Goal: Task Accomplishment & Management: Complete application form

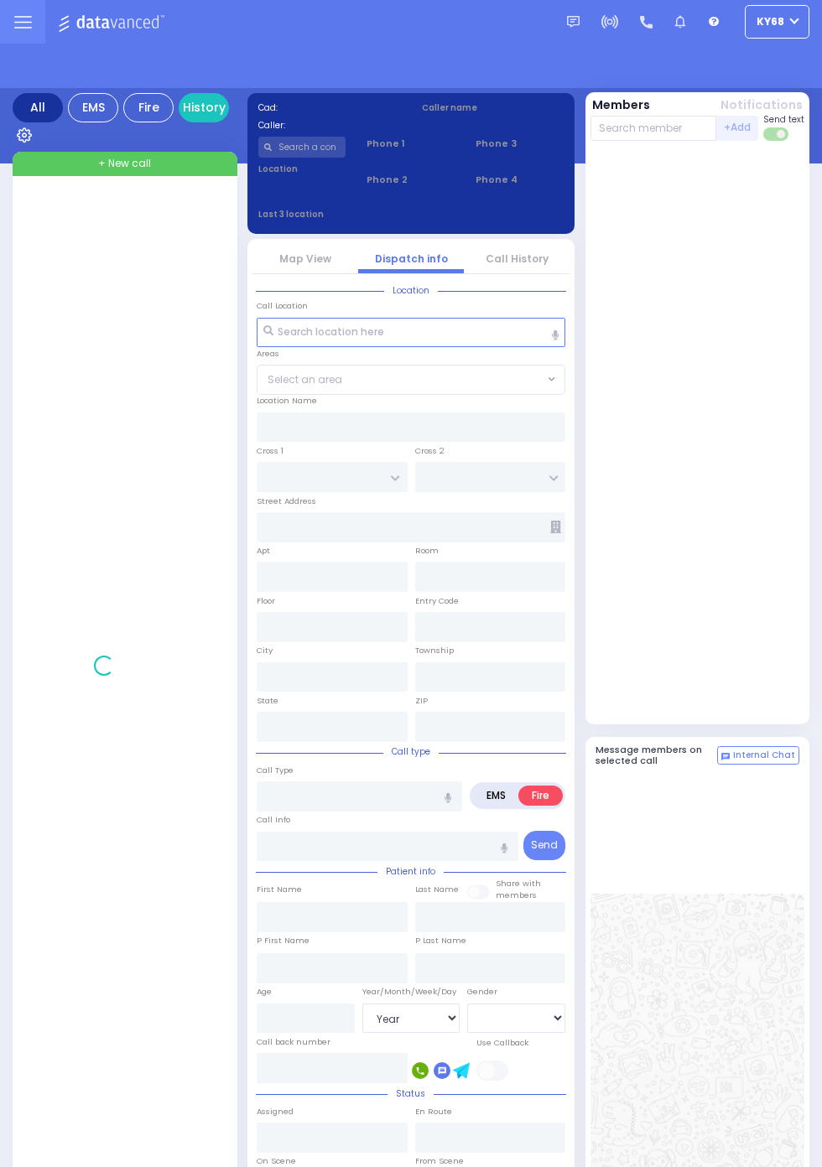
select select "Year"
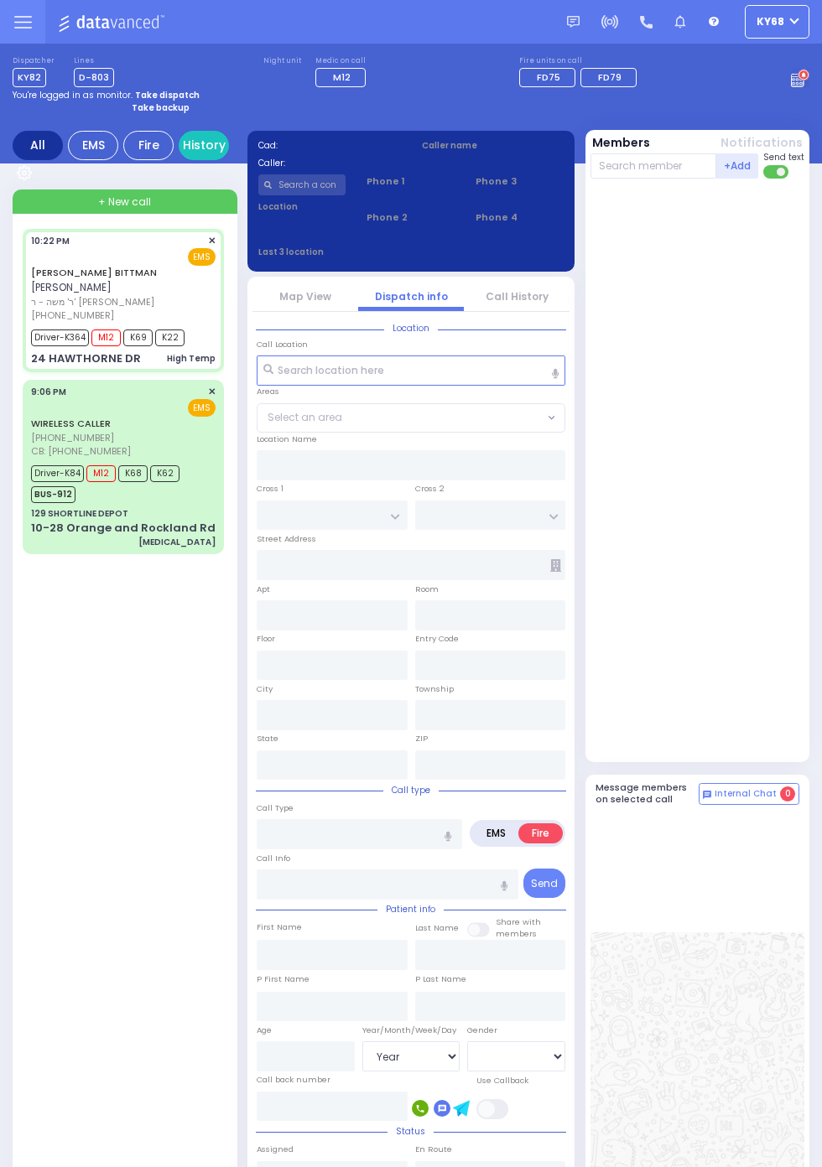
select select
type input "High Temp"
radio input "true"
type input "JOSHUA ELIMYLECH"
type input "BITTMAN"
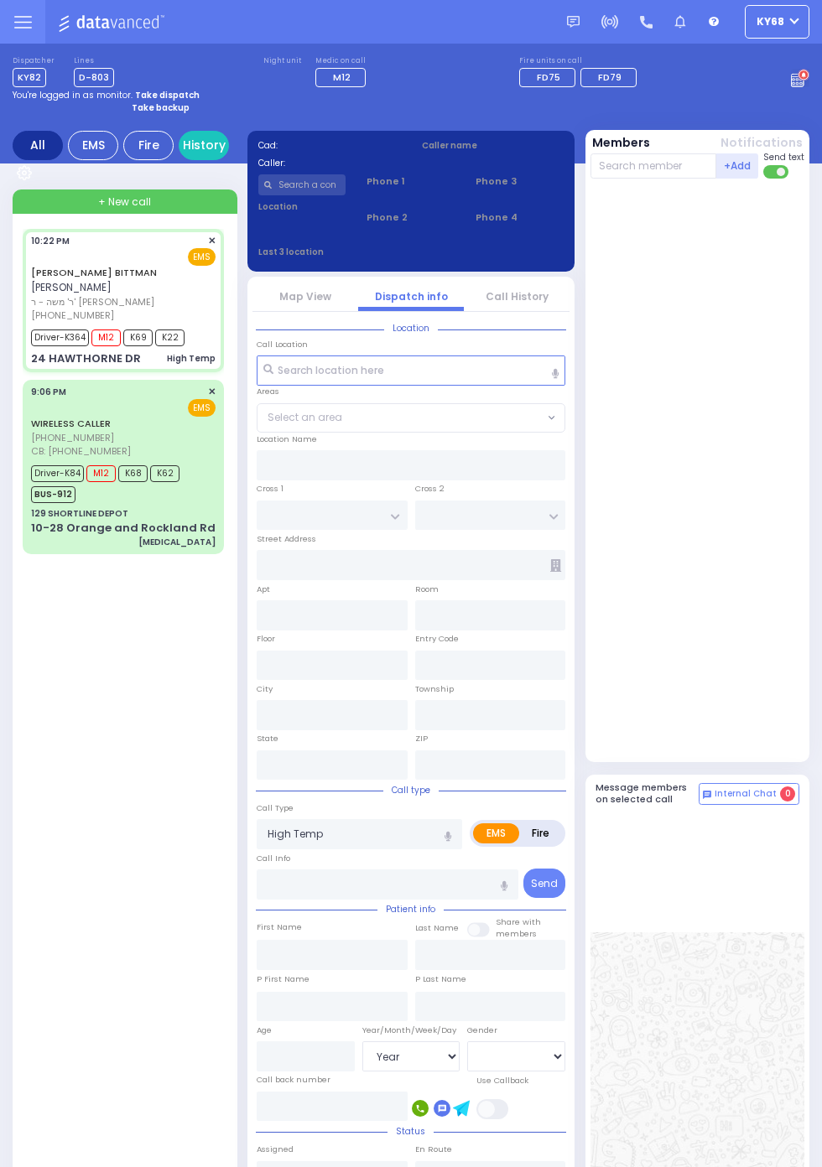
type input "Jacob"
type input "Bittman"
type input "14"
select select "Year"
select select "[DEMOGRAPHIC_DATA]"
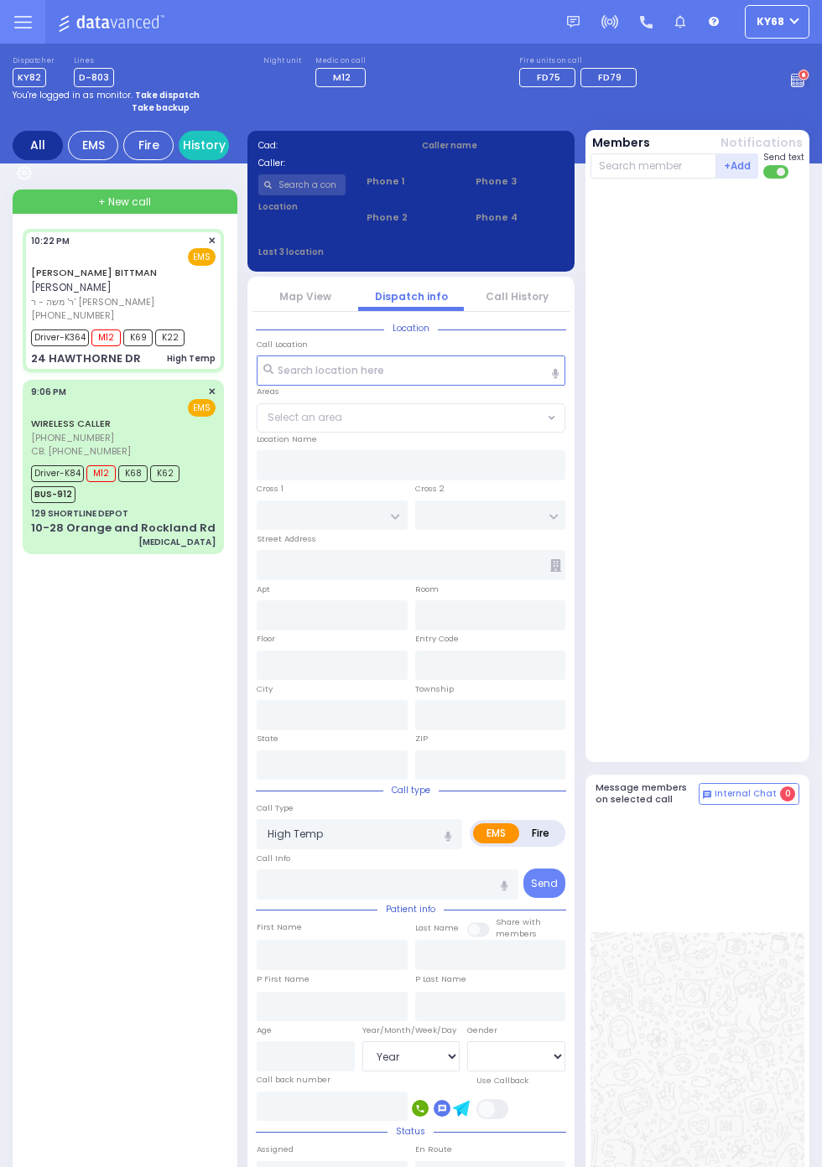
type input "22:22"
type input "22:25"
type input "22:27"
type input "22:55"
type input "New York Presbyterian Hospital- Columbia Campus 622, West 168th Street New York…"
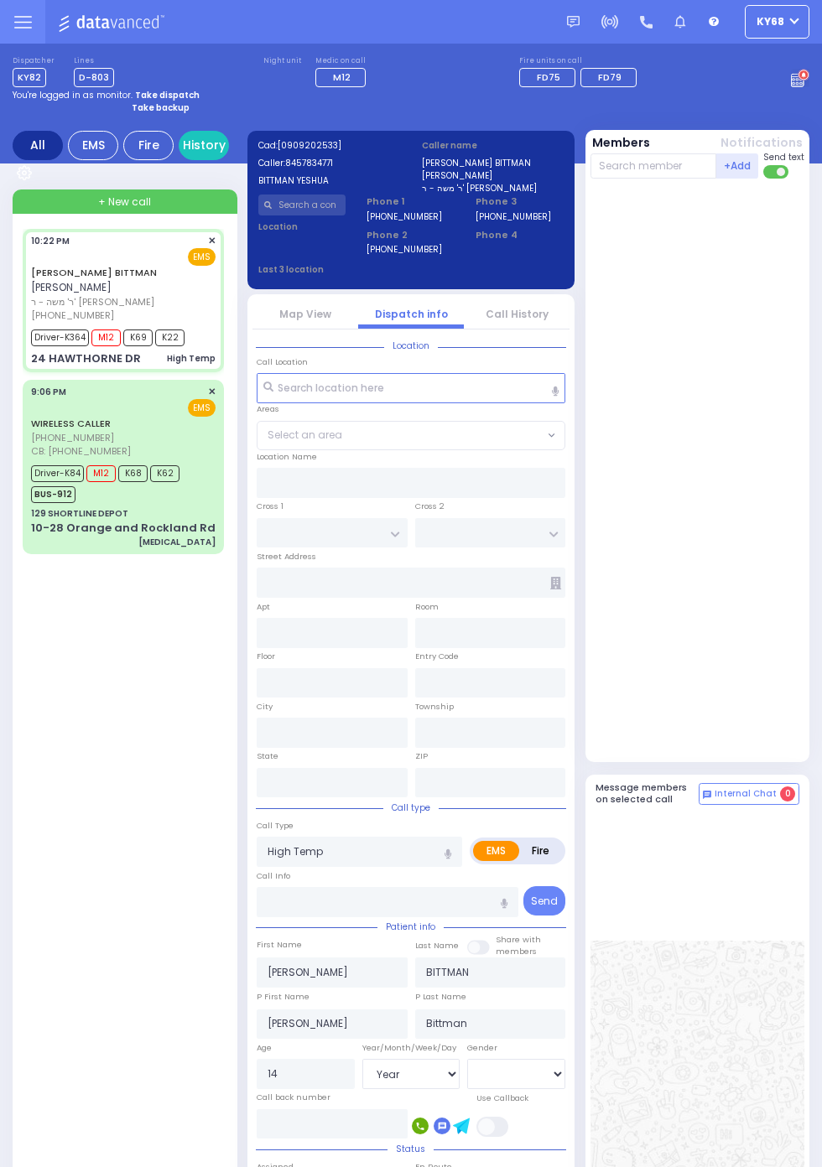
type input "BRIARWAY ST"
type input "STRAWBERRY DR"
type input "24 HAWTHORNE DR"
type input "Monroe"
type input "New York"
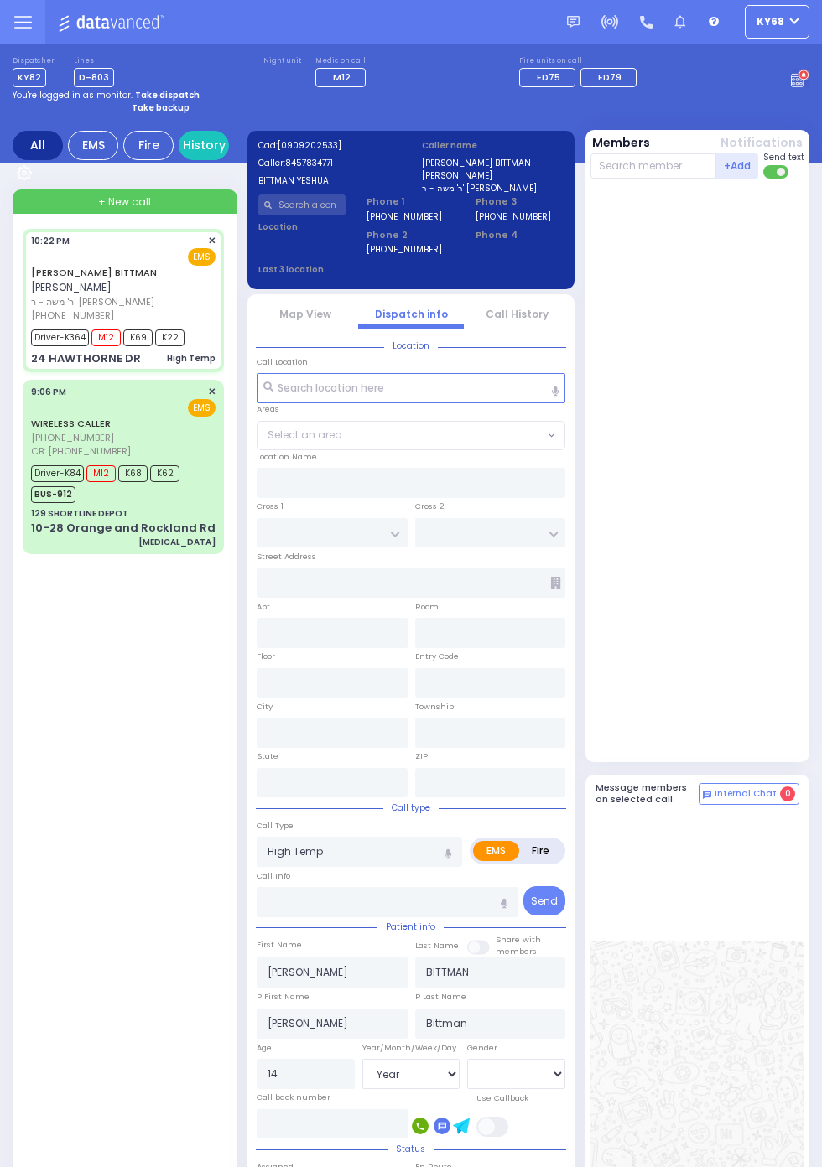
type input "10950"
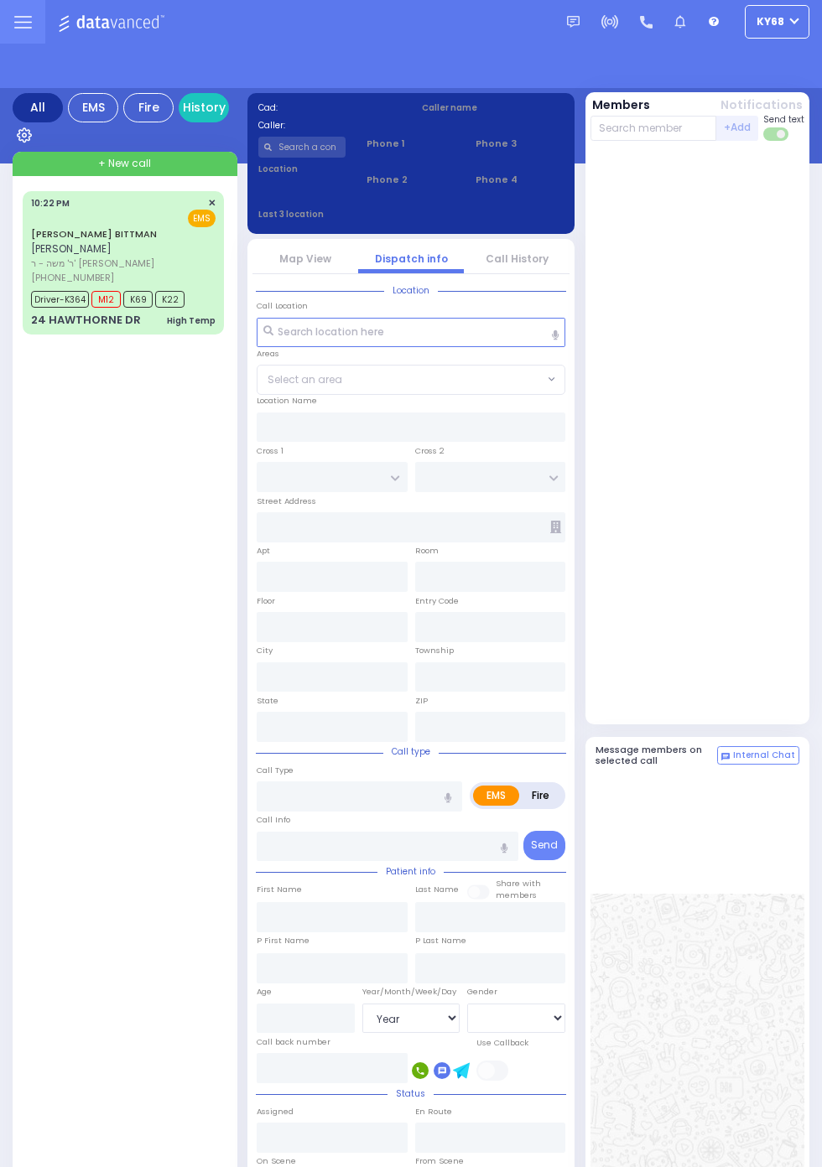
select select "Year"
select select "[DEMOGRAPHIC_DATA]"
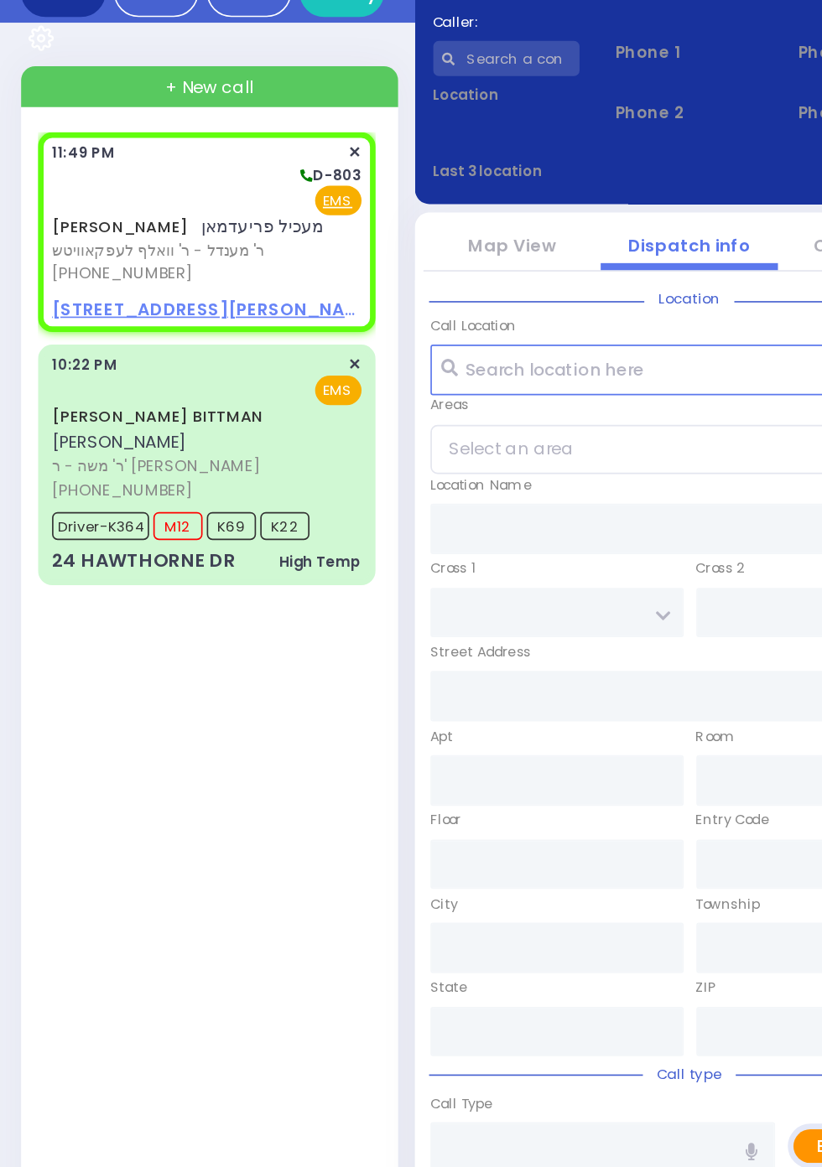
select select
radio input "true"
type input "MECHEL"
type input "FRIEDMAN"
select select
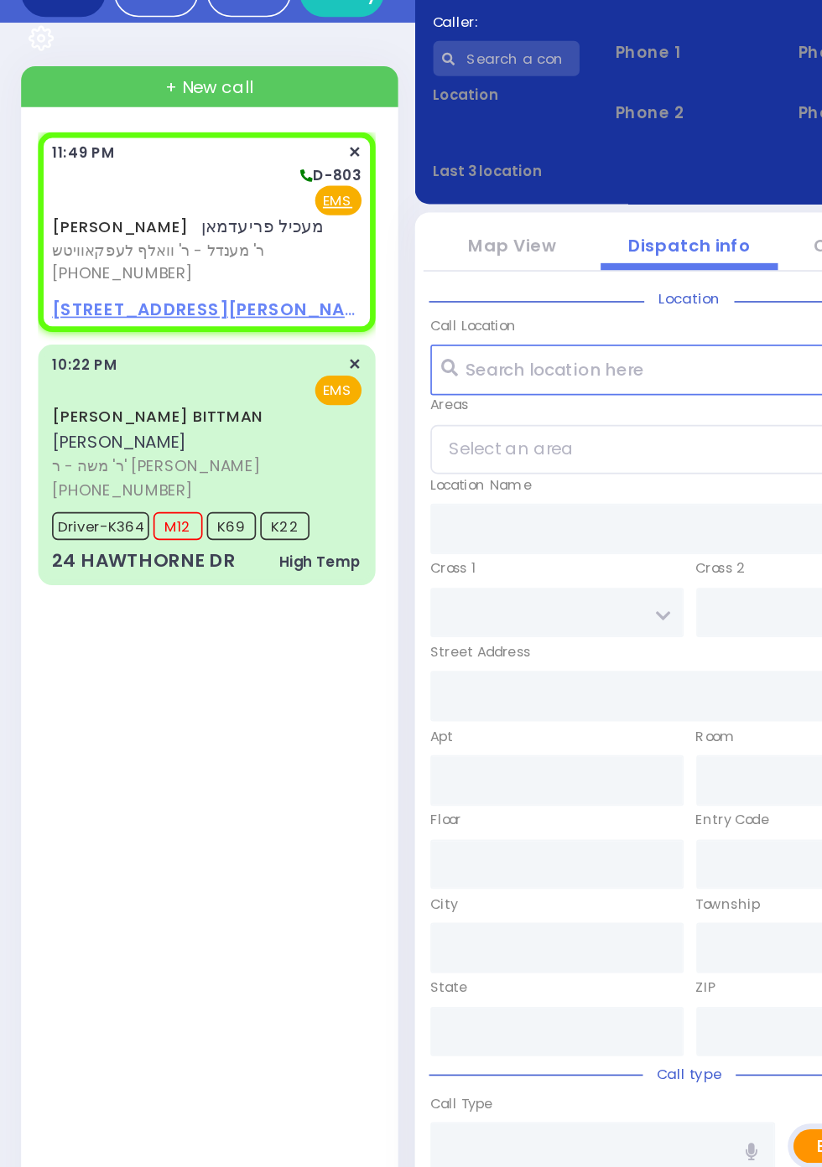
select select
type input "23:49"
select select
radio input "true"
select select
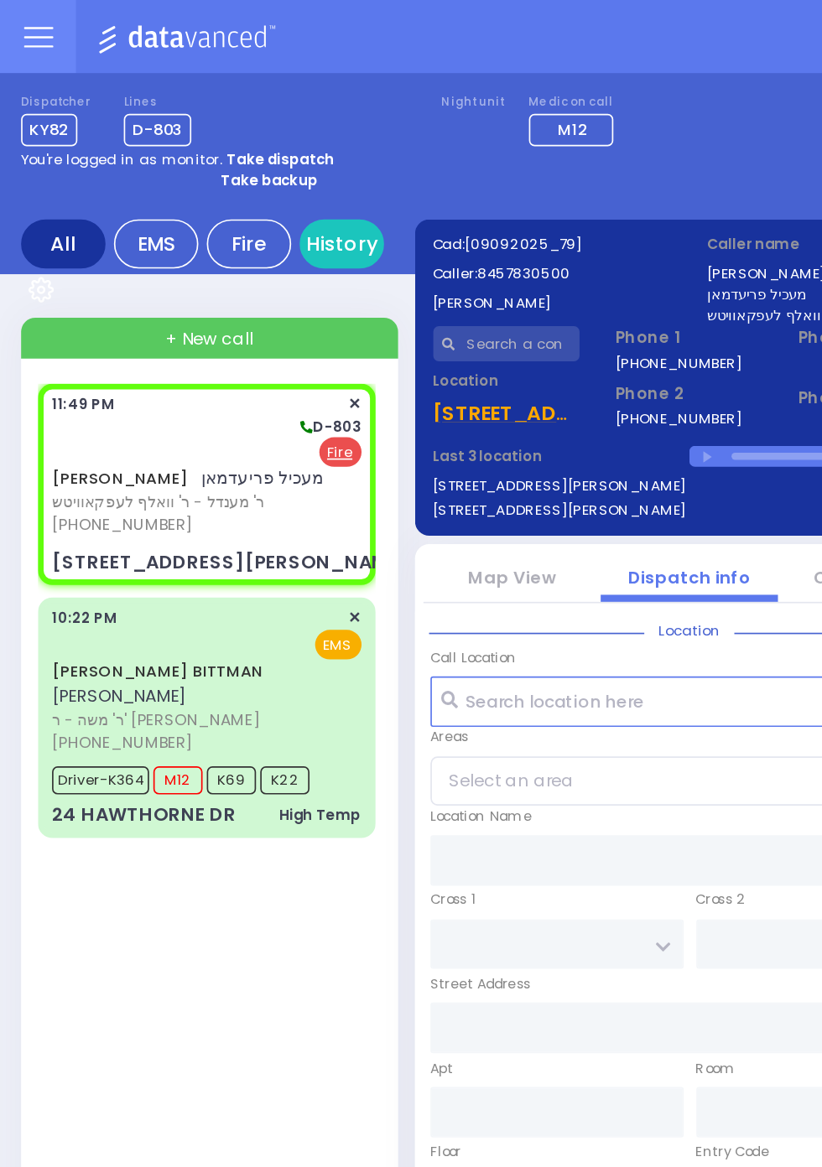
select select
radio input "false"
radio input "true"
select select
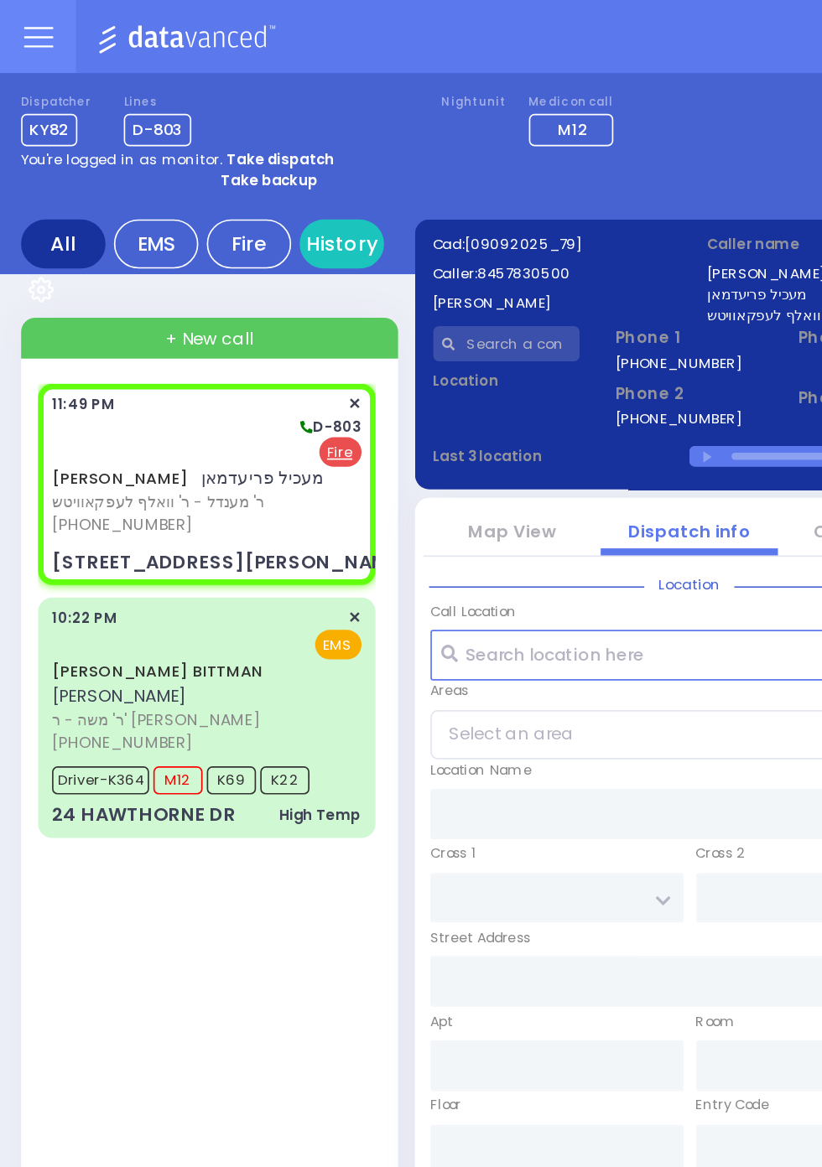
type input "[GEOGRAPHIC_DATA]"
type input "4 KARLIN BLVD"
type input "204"
type input "Monroe"
type input "[US_STATE]"
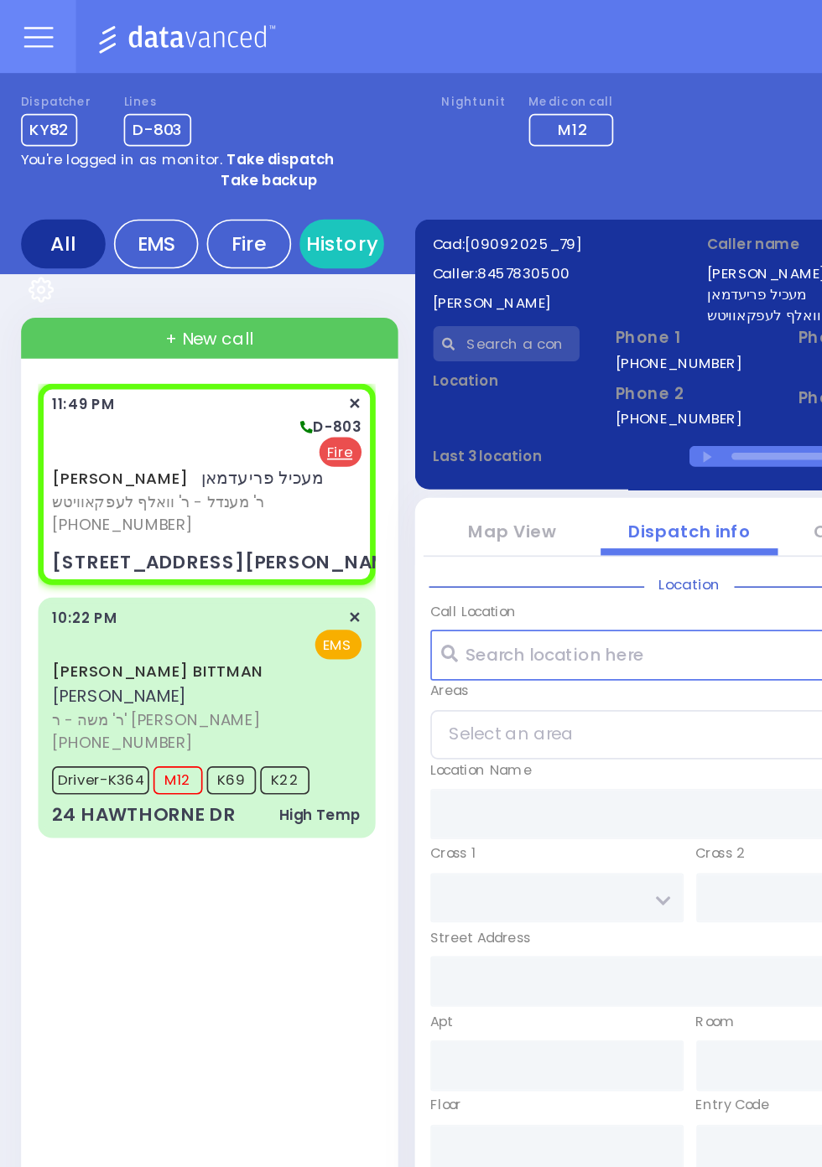
type input "10950"
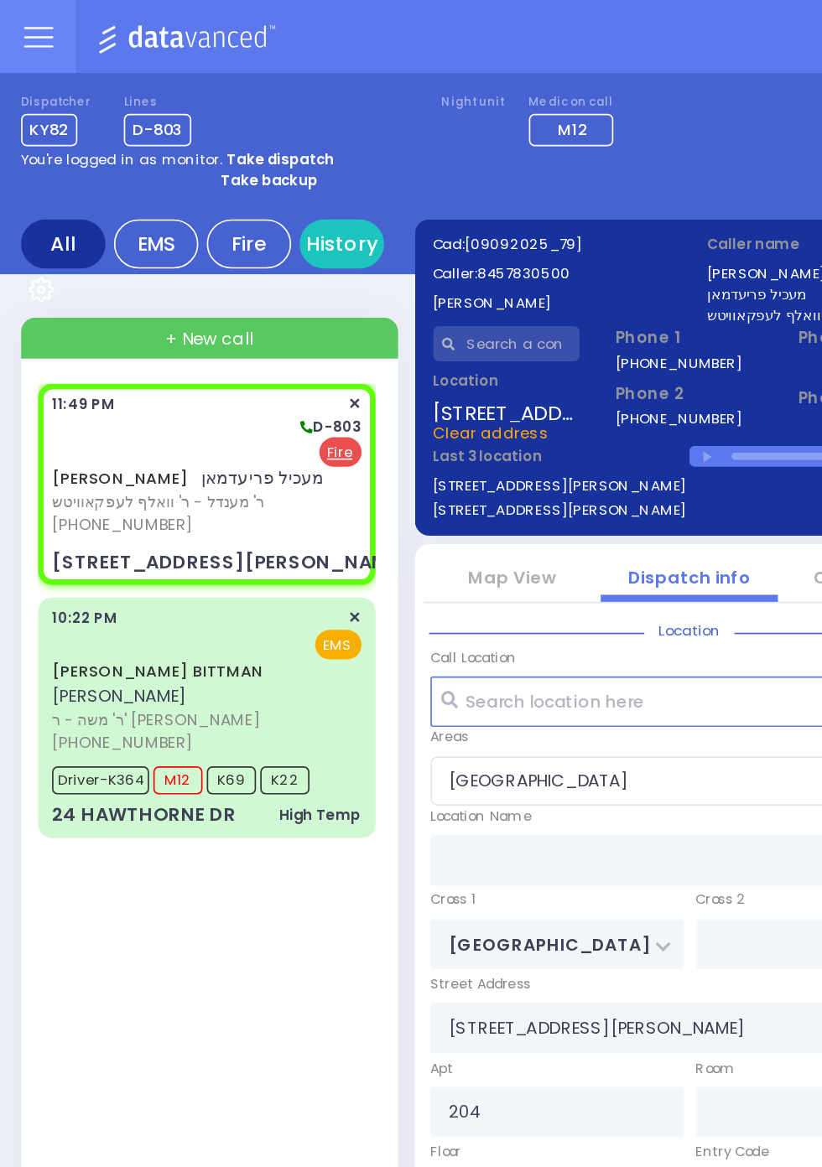
select select "BLOOMING GROVE"
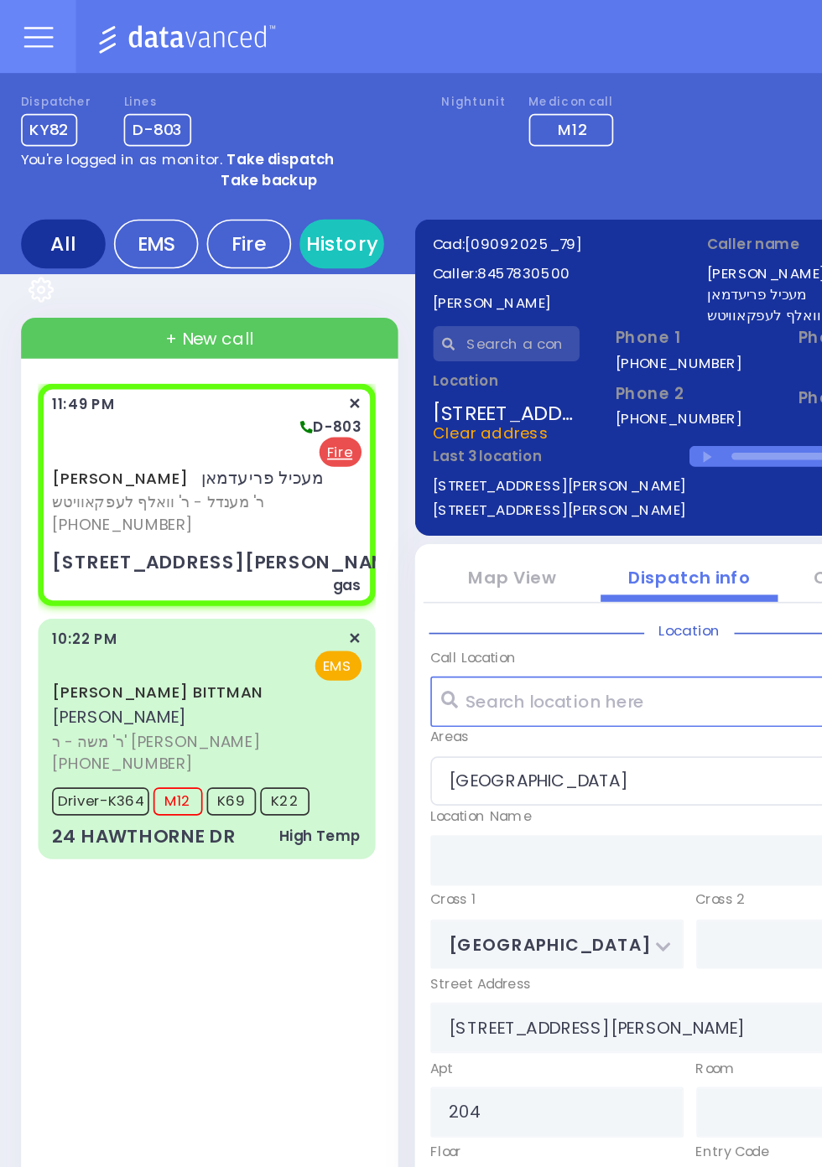
select select
type input "gas"
radio input "true"
select select
select select "BLOOMING GROVE"
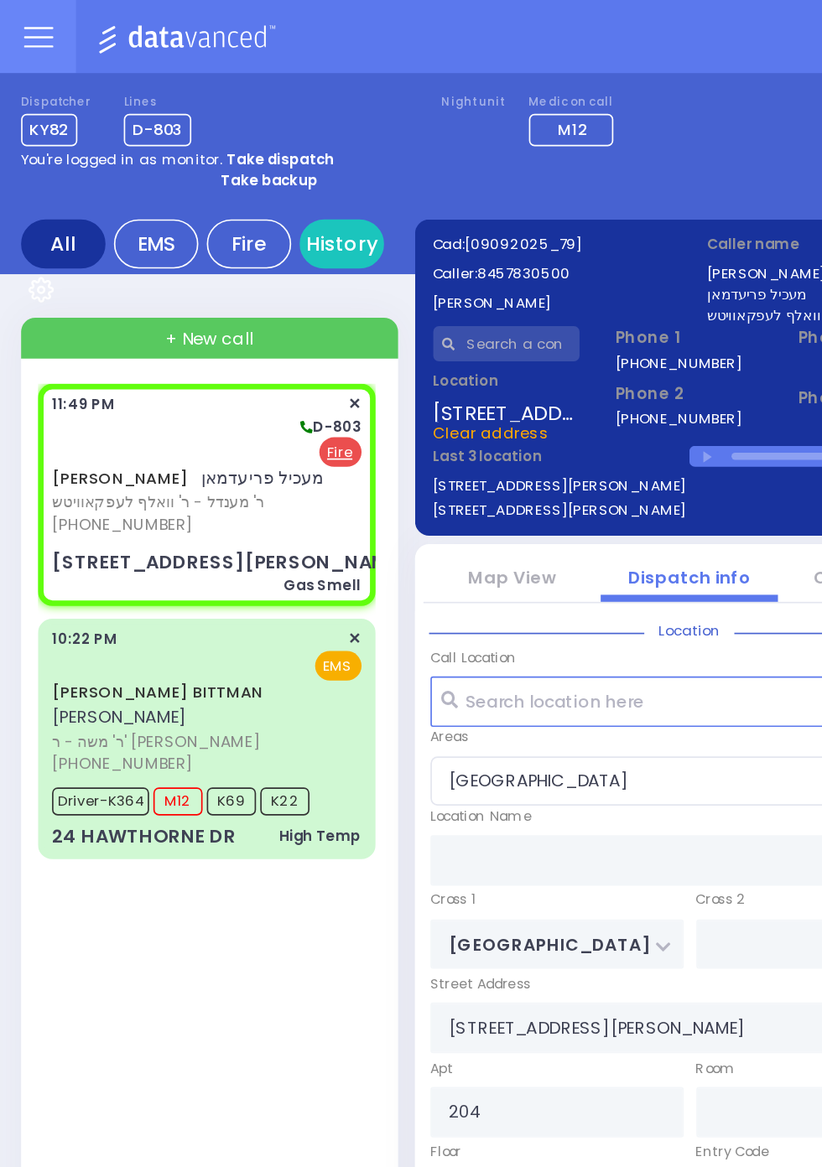
select select
type input "Gas Smell"
radio input "true"
select select
select select "BLOOMING GROVE"
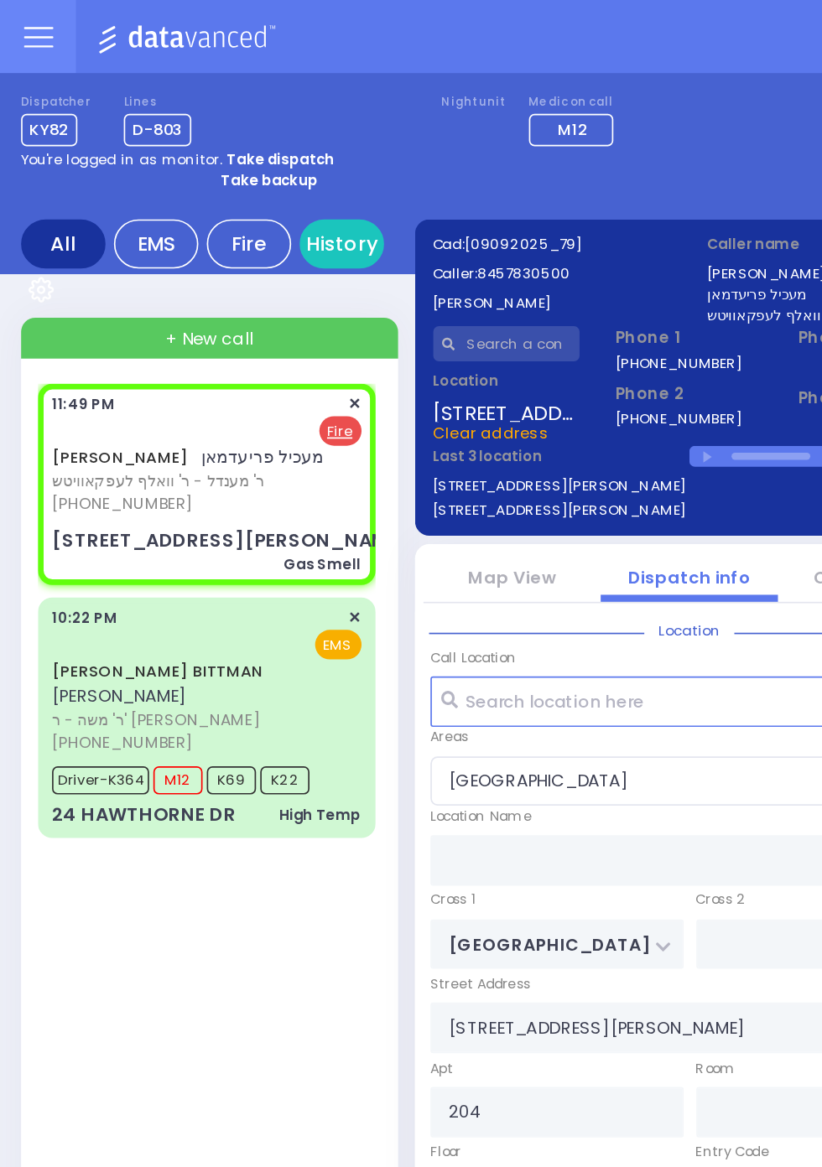
select select
radio input "true"
select select
select select "[GEOGRAPHIC_DATA]"
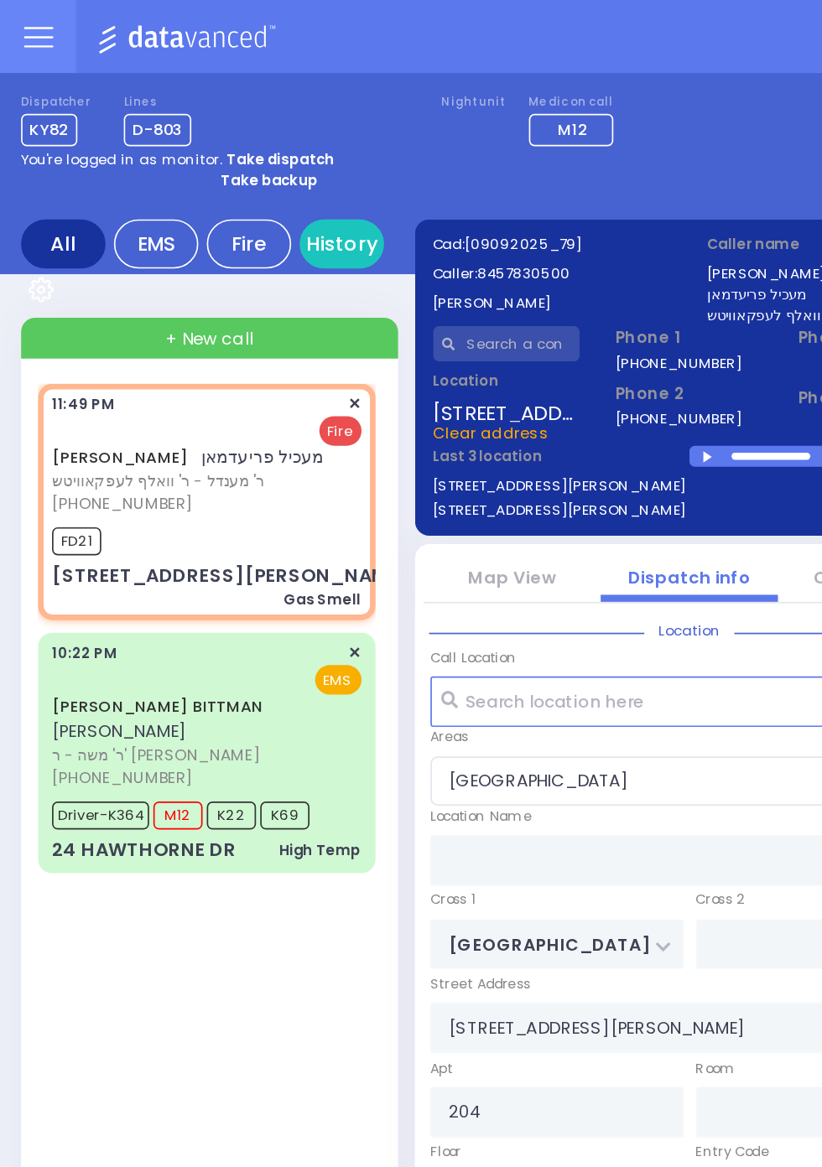
select select
radio input "true"
select select
type input "23:51"
select select
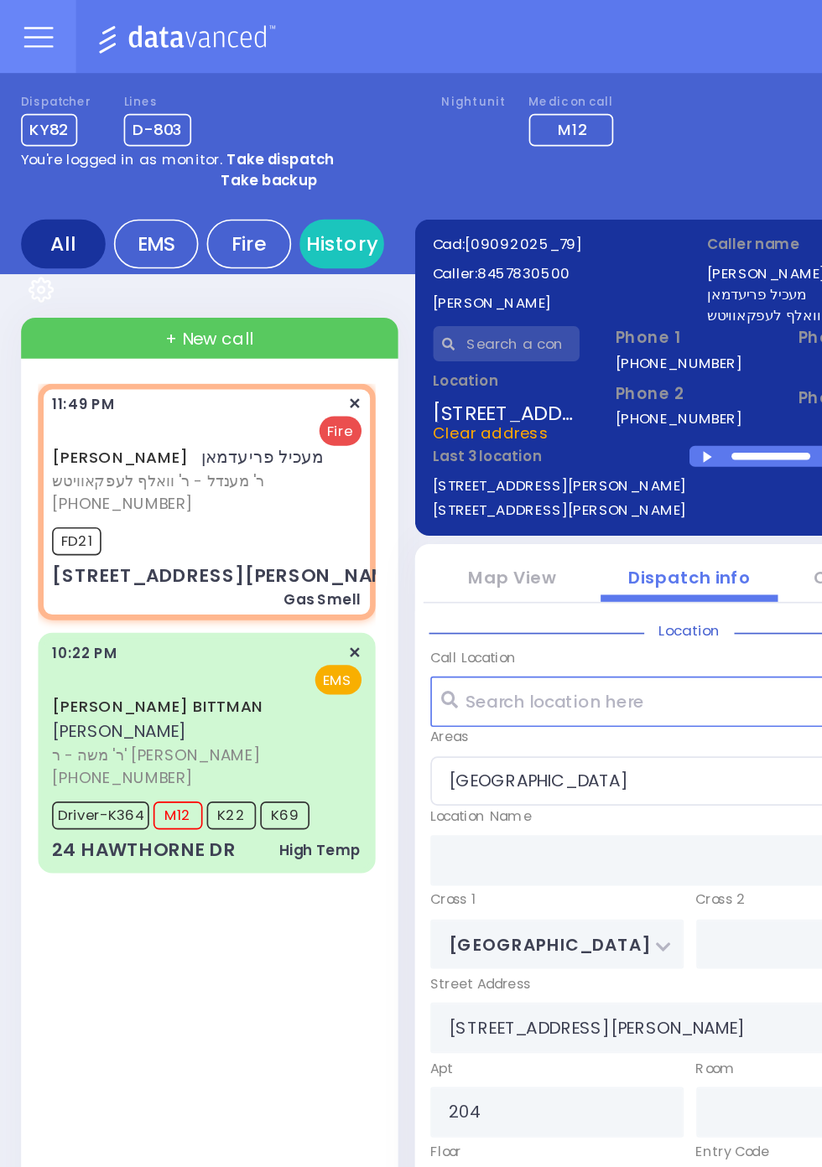
radio input "true"
select select
select select "BLOOMING GROVE"
select select
radio input "true"
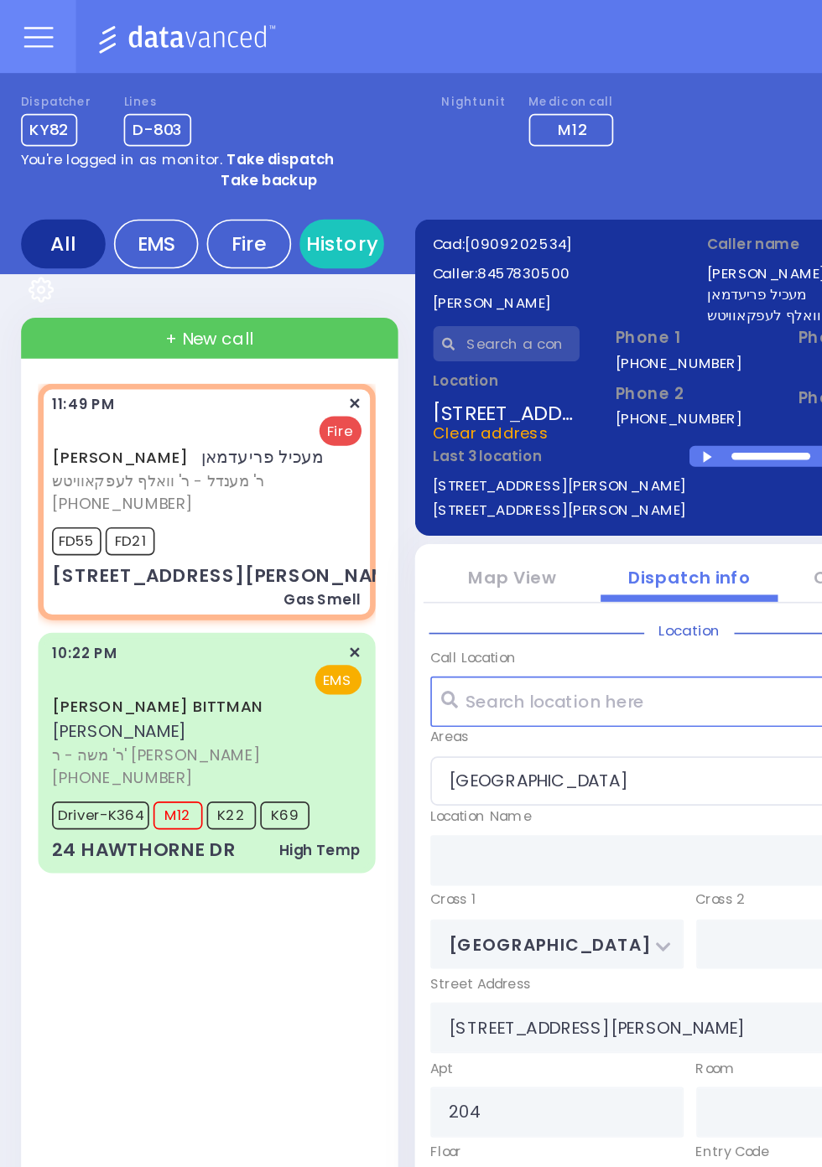
select select
select select "BLOOMING GROVE"
select select
radio input "true"
select select
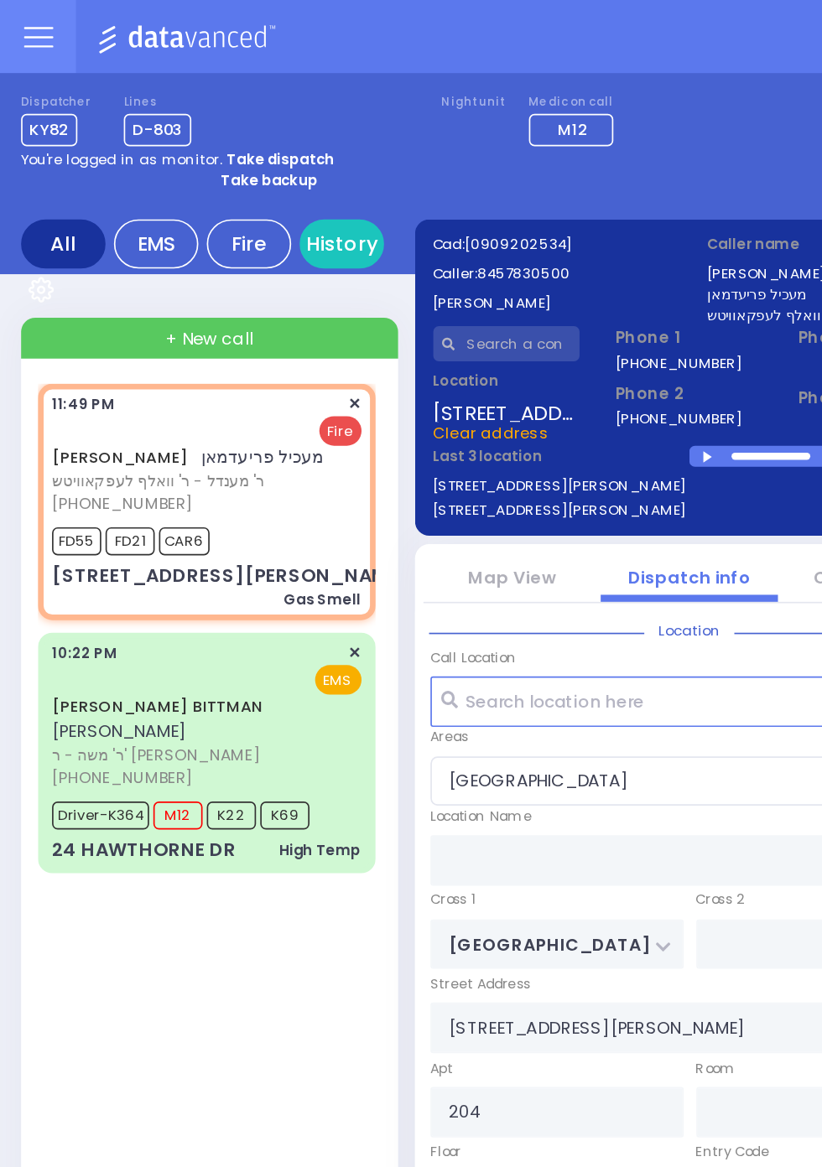
select select "BLOOMING GROVE"
select select
radio input "true"
select select
select select "BLOOMING GROVE"
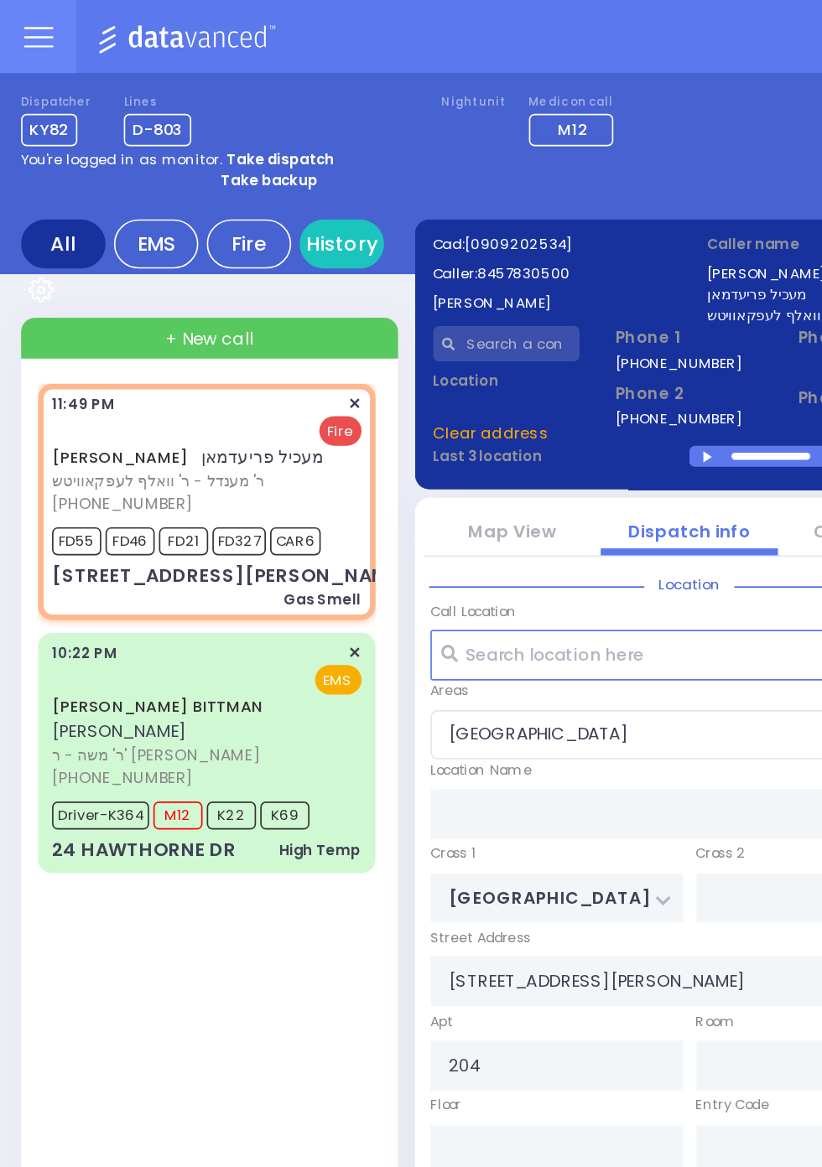
select select
radio input "true"
select select
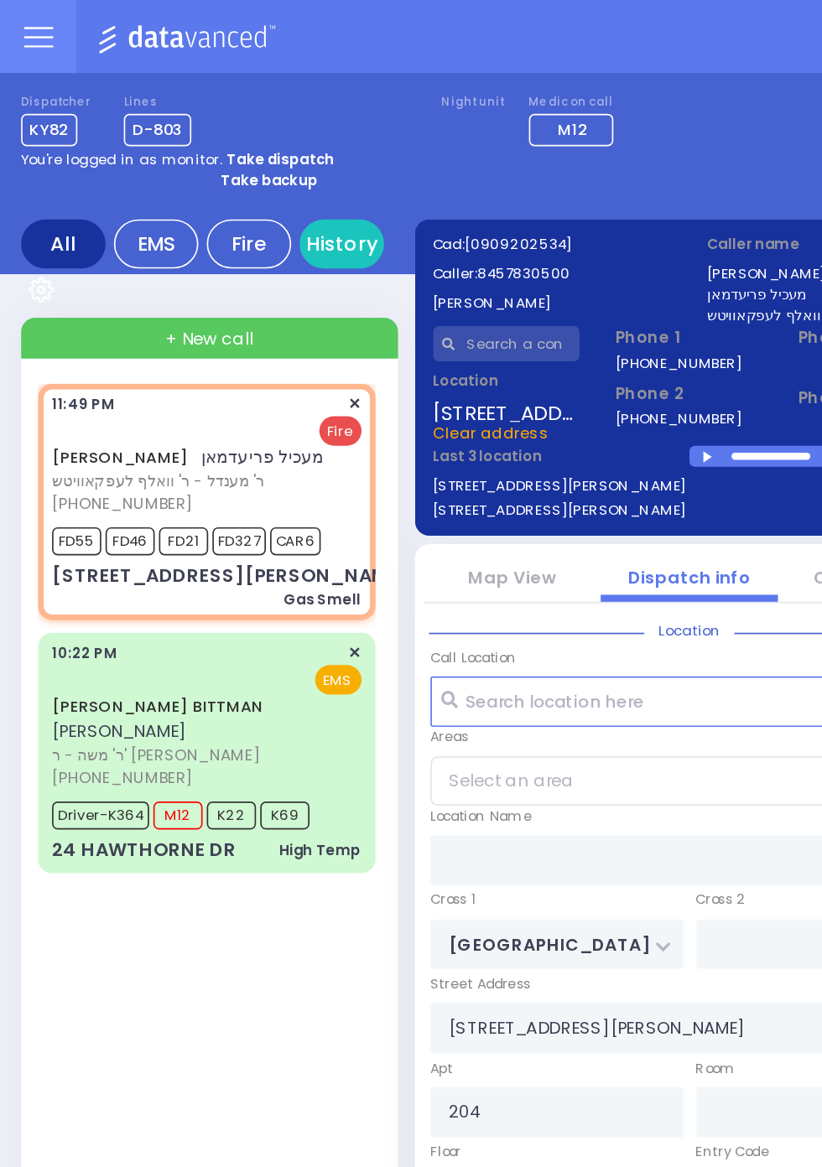
select select "BLOOMING GROVE"
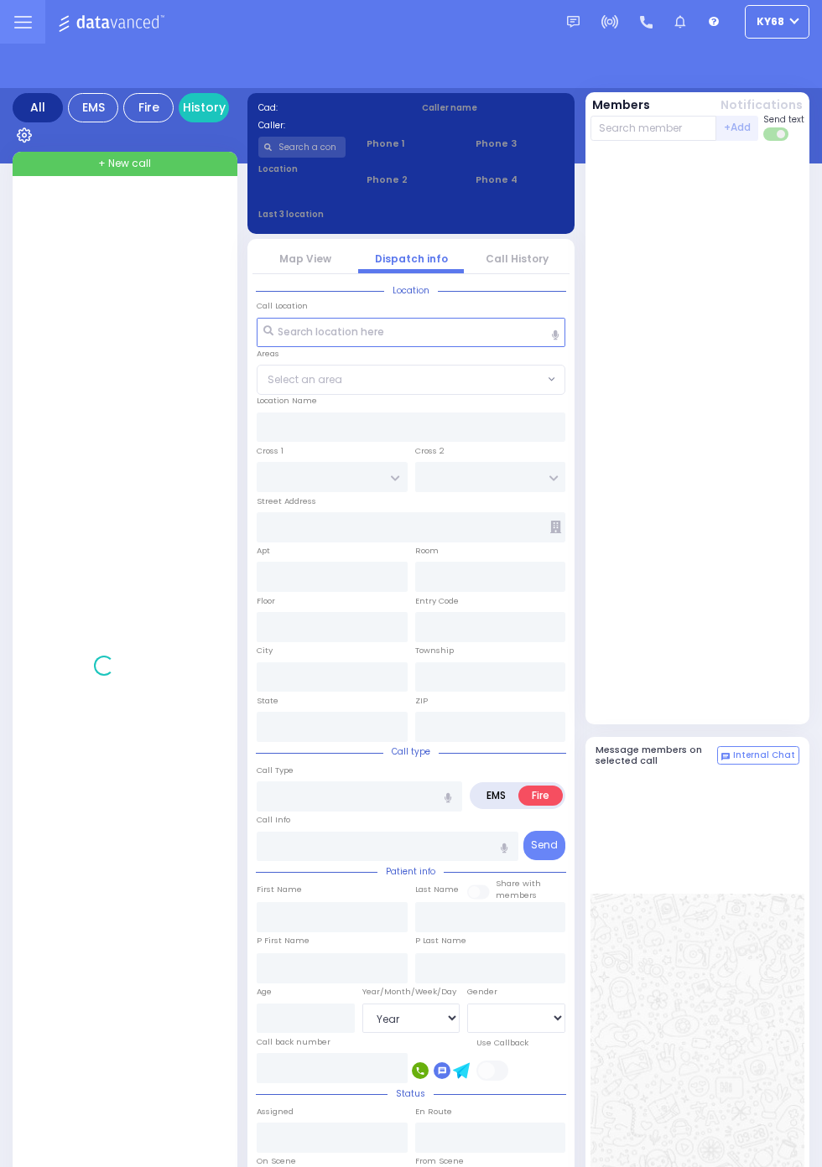
select select "Year"
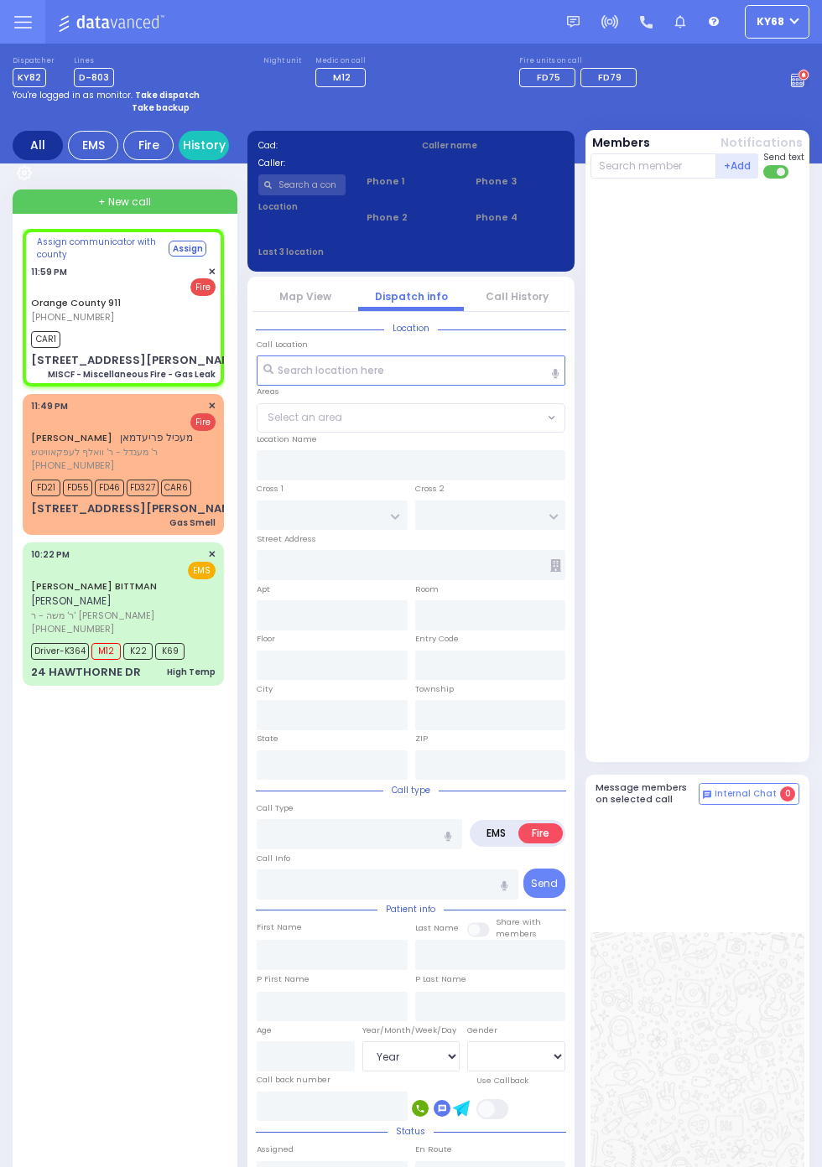
select select
type input "MISCF - Miscellaneous Fire - Gas Leak"
radio input "true"
type input "Nature: : MISCF - Miscellaneous Fire - Gas Leak Address: : 4 Karlin Blvd APT ST…"
select select
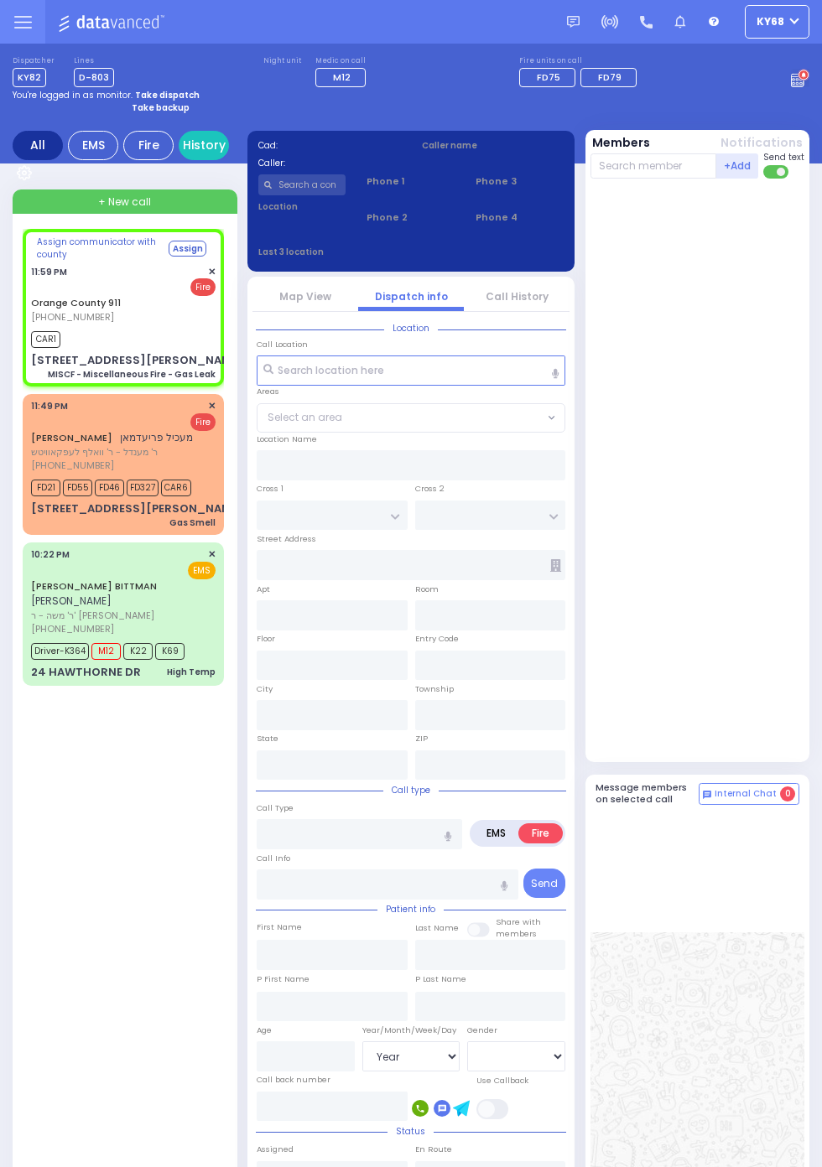
type input "23:59"
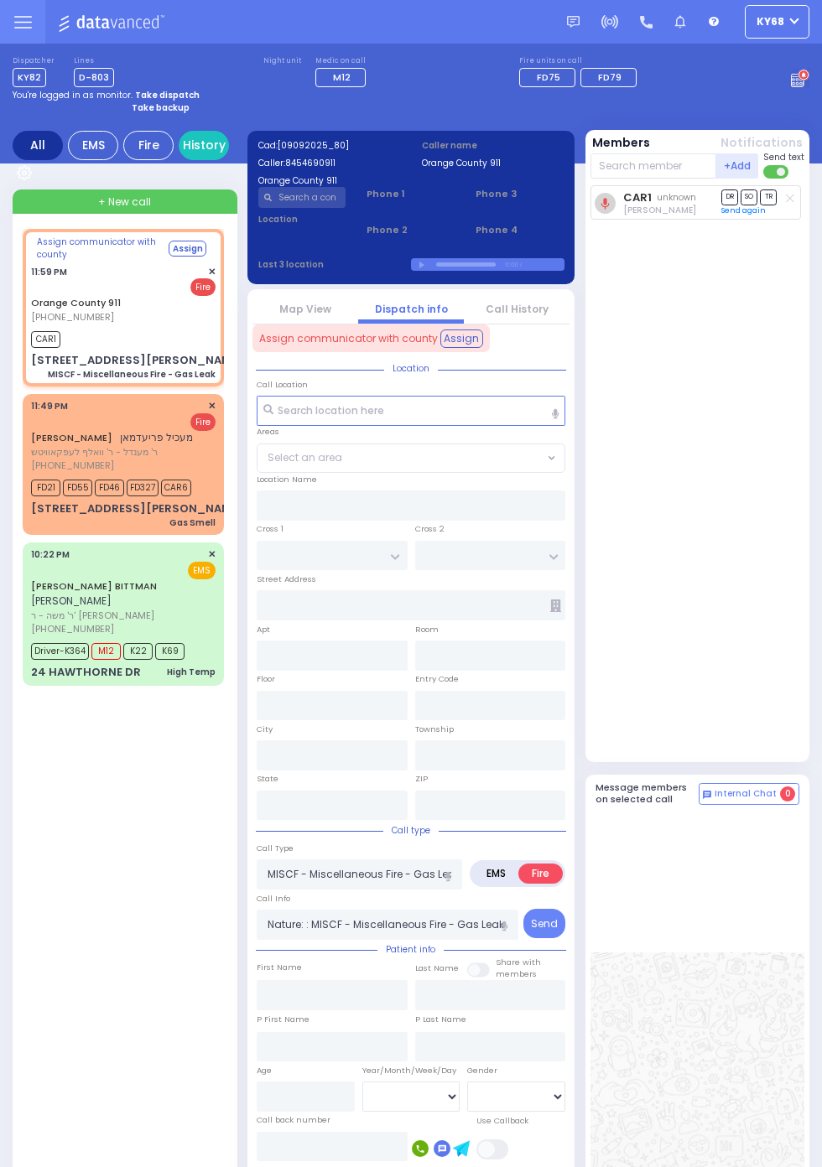
select select
radio input "true"
select select
type input "4 Karlin Blvd"
type input "Monroe"
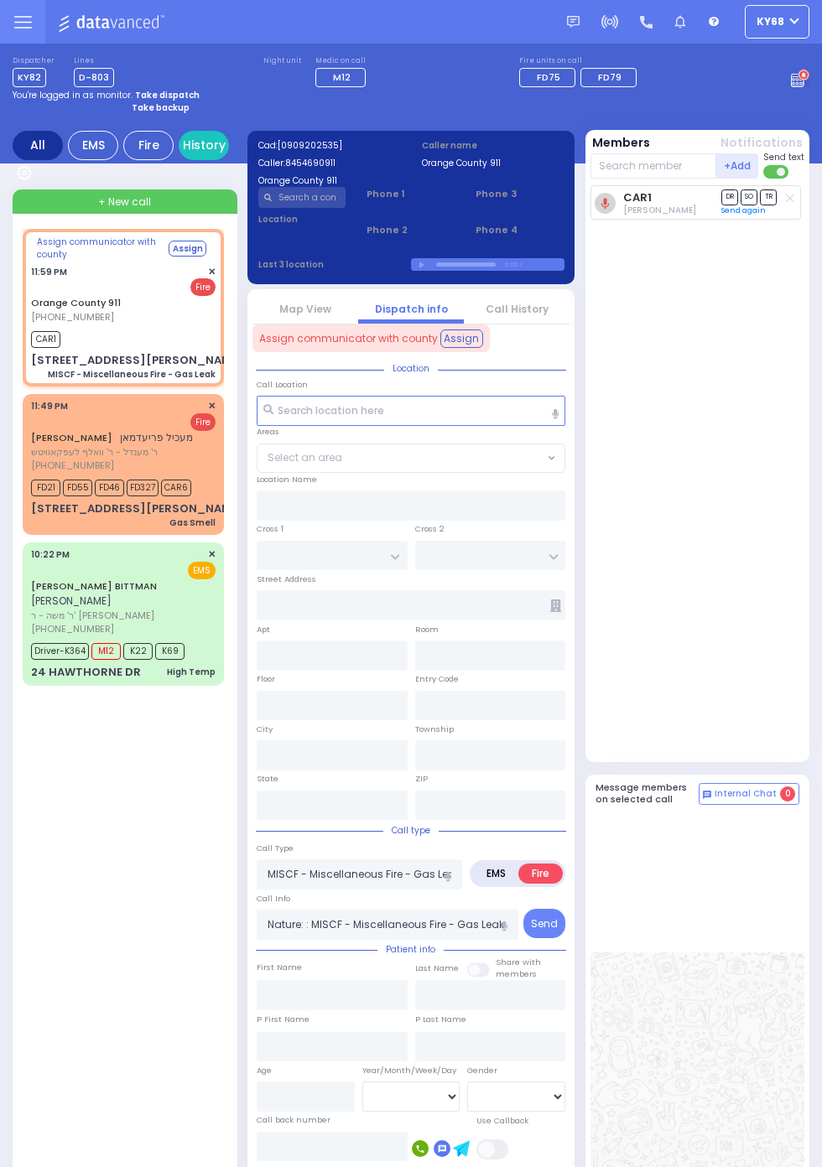
type input "New York"
type input "10950"
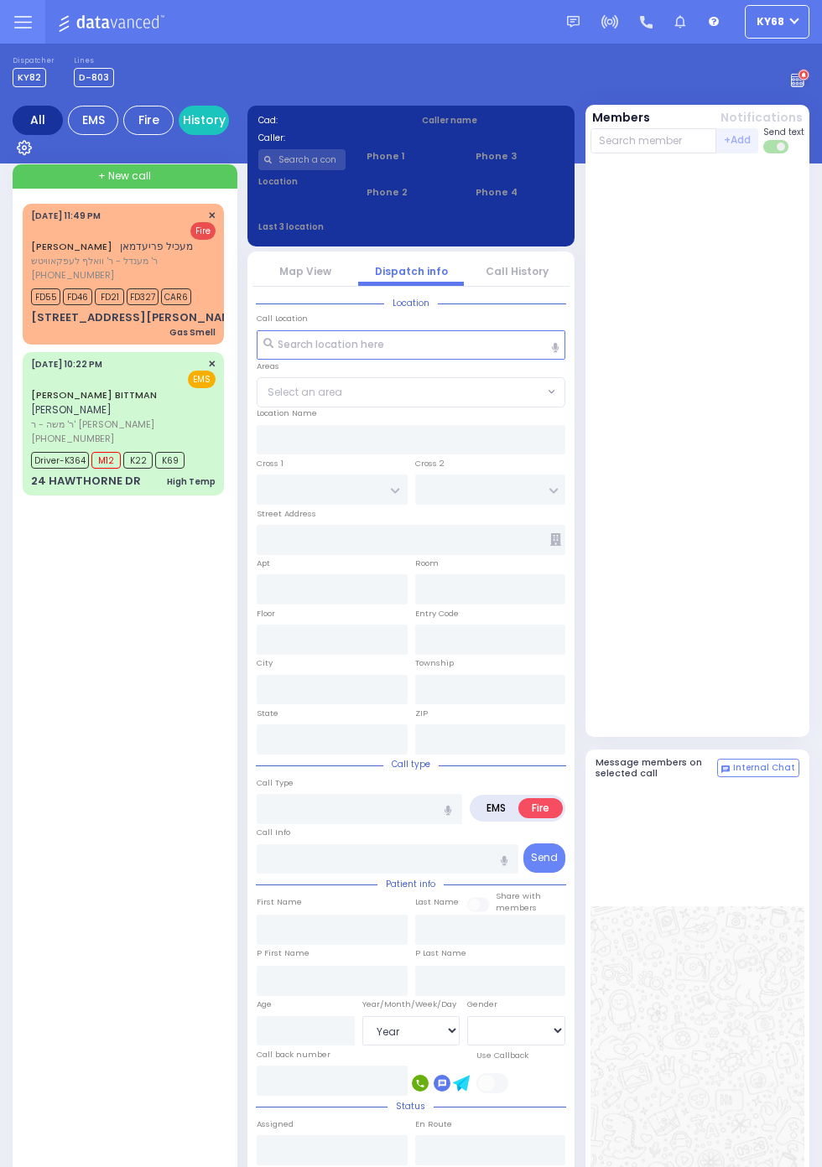
select select "Year"
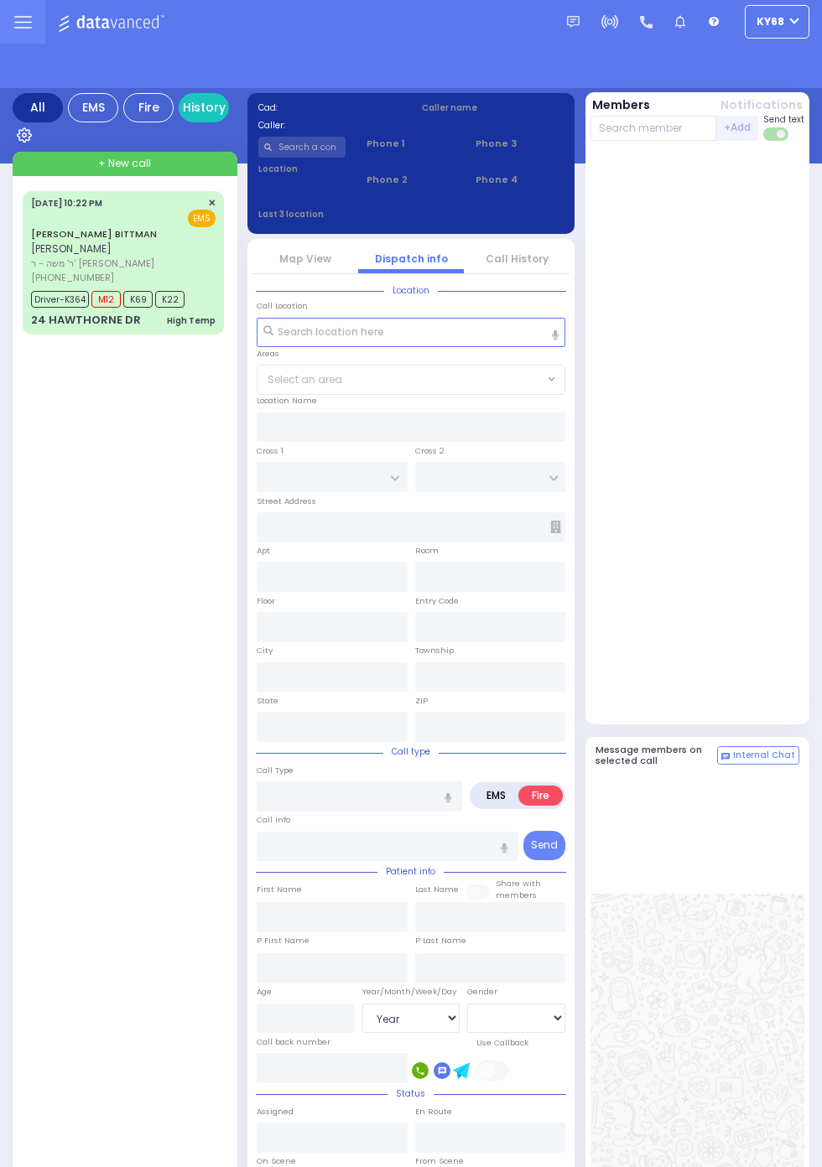
select select "Year"
